Goal: Navigation & Orientation: Find specific page/section

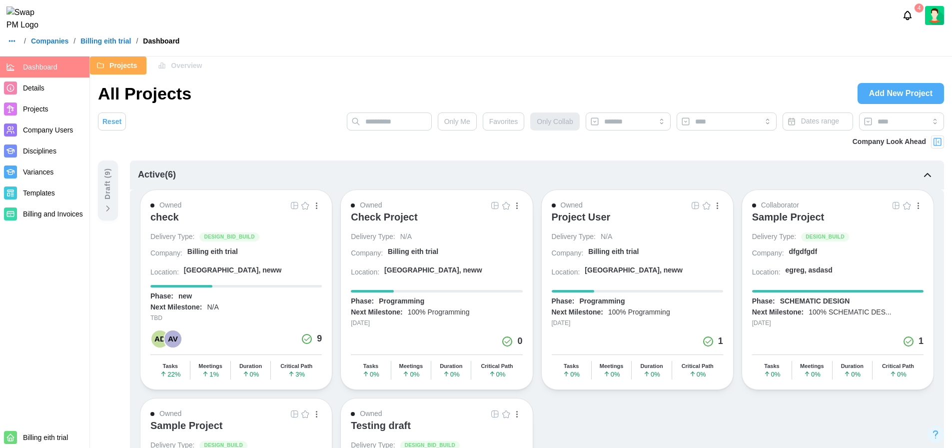
click at [166, 62] on icon "button" at bounding box center [162, 65] width 8 height 8
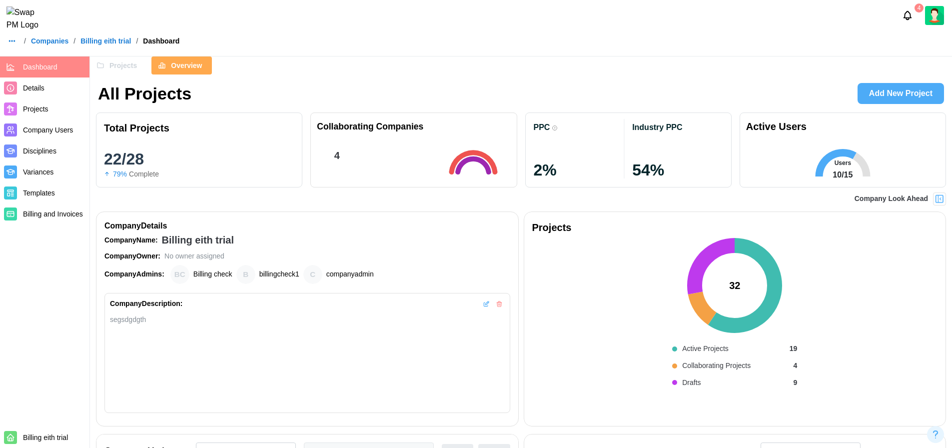
scroll to position [0, 3385]
click at [625, 66] on div "Projects Overview" at bounding box center [521, 65] width 862 height 18
